Goal: Task Accomplishment & Management: Manage account settings

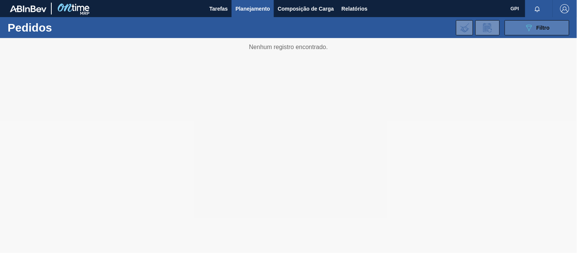
click at [526, 27] on icon "089F7B8B-B2A5-4AFE-B5C0-19BA573D28AC" at bounding box center [528, 27] width 9 height 9
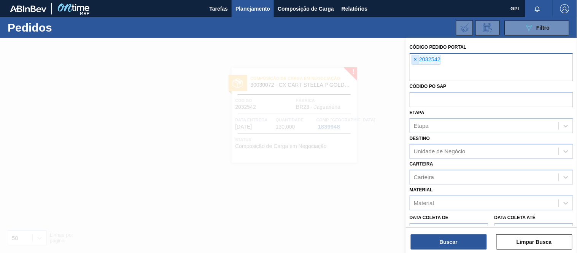
click at [416, 61] on span "×" at bounding box center [415, 59] width 7 height 9
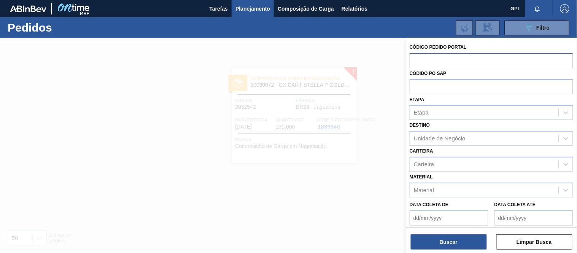
click at [331, 120] on div at bounding box center [288, 164] width 577 height 253
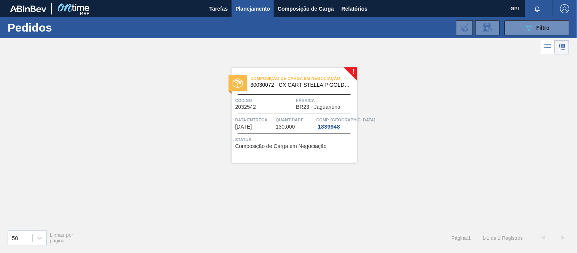
click at [321, 108] on span "BR23 - Jaguariúna" at bounding box center [318, 107] width 44 height 6
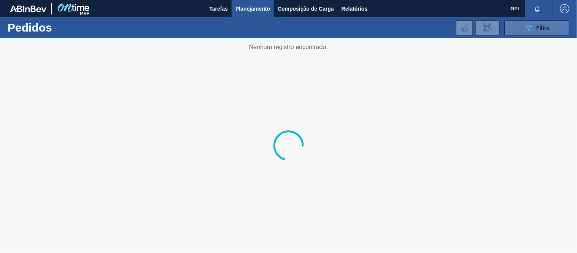
click at [519, 24] on button "089F7B8B-B2A5-4AFE-B5C0-19BA573D28AC Filtro" at bounding box center [537, 27] width 65 height 15
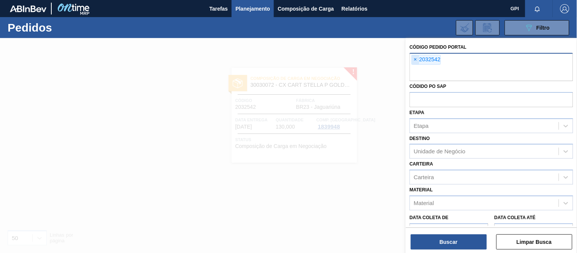
click at [413, 57] on span "×" at bounding box center [415, 59] width 7 height 9
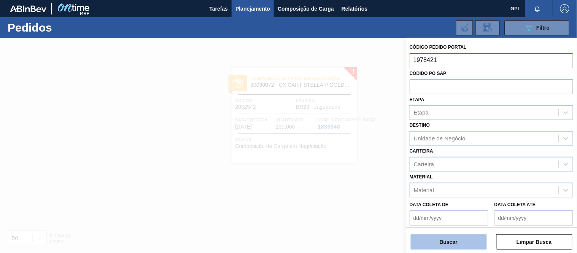
type input "1978421"
click at [440, 240] on button "Buscar" at bounding box center [449, 241] width 76 height 15
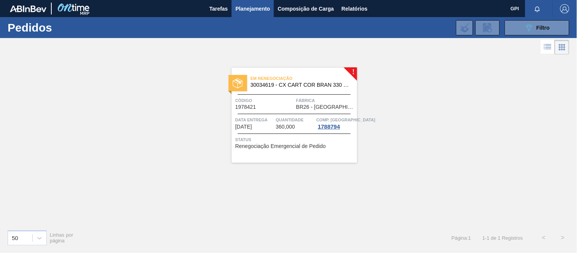
click at [300, 111] on div "Em renegociação 30034619 - CX CART COR BRAN 330 C6 298G CENT Código 1978421 Fáb…" at bounding box center [294, 115] width 125 height 95
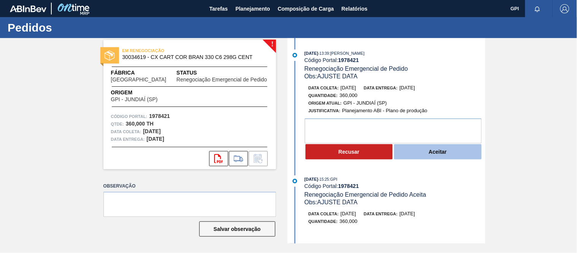
click at [410, 147] on button "Aceitar" at bounding box center [437, 151] width 87 height 15
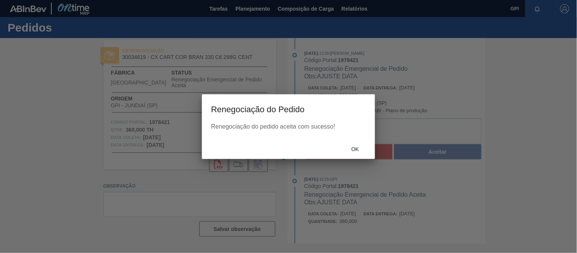
click at [345, 127] on div "Renegociação do pedido aceita com sucesso!" at bounding box center [288, 126] width 155 height 7
click at [349, 145] on div "Ok" at bounding box center [354, 149] width 33 height 14
